Goal: Navigation & Orientation: Find specific page/section

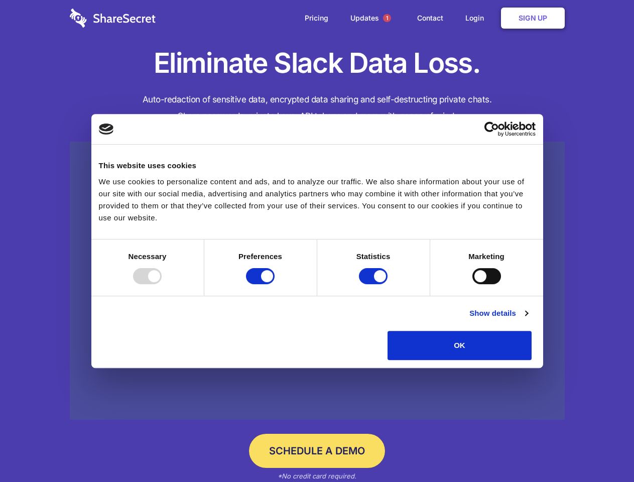
click at [162, 284] on div at bounding box center [147, 276] width 29 height 16
click at [274, 284] on input "Preferences" at bounding box center [260, 276] width 29 height 16
checkbox input "false"
click at [374, 284] on input "Statistics" at bounding box center [373, 276] width 29 height 16
checkbox input "false"
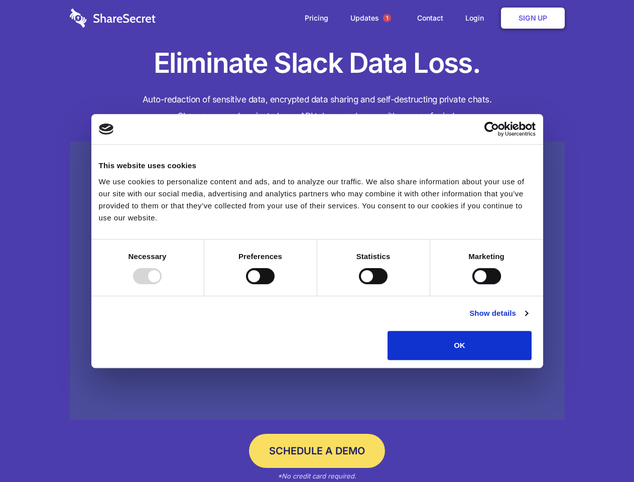
click at [472, 284] on input "Marketing" at bounding box center [486, 276] width 29 height 16
checkbox input "true"
click at [527, 319] on link "Show details" at bounding box center [498, 313] width 58 height 12
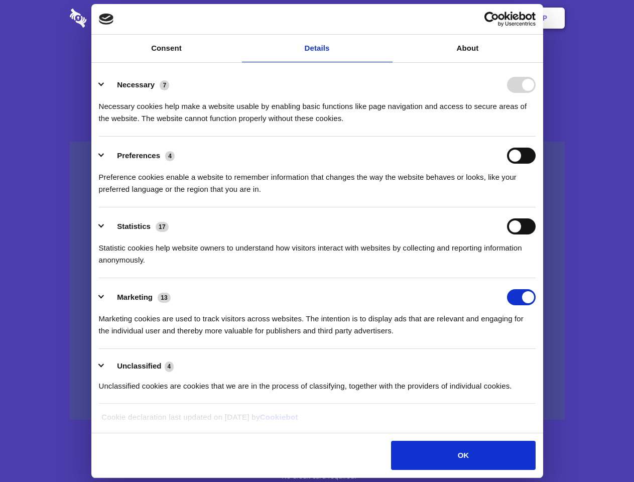
click at [535, 124] on div "Necessary 7 Necessary cookies help make a website usable by enabling basic func…" at bounding box center [317, 101] width 436 height 48
click at [386, 18] on span "1" at bounding box center [387, 18] width 8 height 8
